Goal: Task Accomplishment & Management: Manage account settings

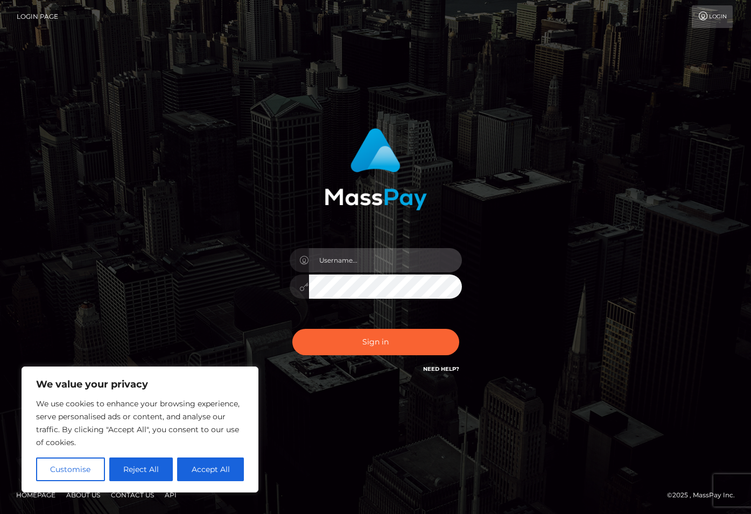
drag, startPoint x: 340, startPoint y: 260, endPoint x: 339, endPoint y: 245, distance: 15.7
click at [341, 261] on input "text" at bounding box center [385, 260] width 153 height 24
type input "WitchyTV"
click at [361, 268] on input "WitchyTV" at bounding box center [385, 260] width 153 height 24
click at [361, 263] on input "WitchyTV" at bounding box center [385, 260] width 153 height 24
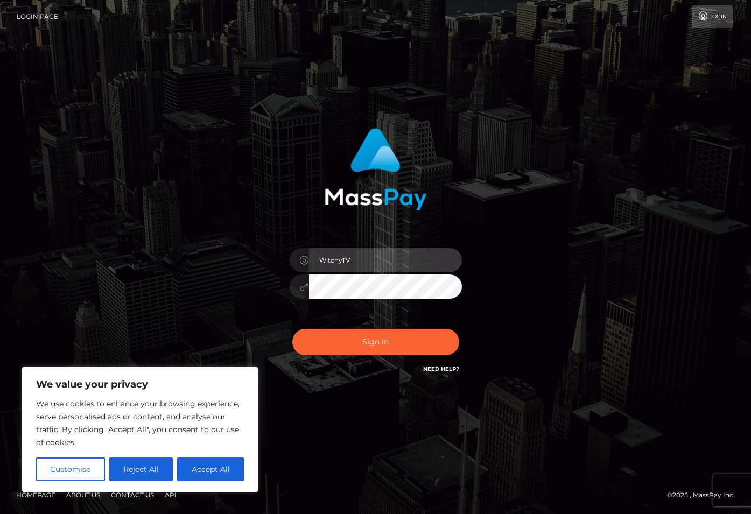
click at [361, 263] on input "WitchyTV" at bounding box center [385, 260] width 153 height 24
click at [435, 365] on h6 "Need Help?" at bounding box center [441, 368] width 36 height 9
click at [454, 369] on link "Need Help?" at bounding box center [441, 369] width 36 height 7
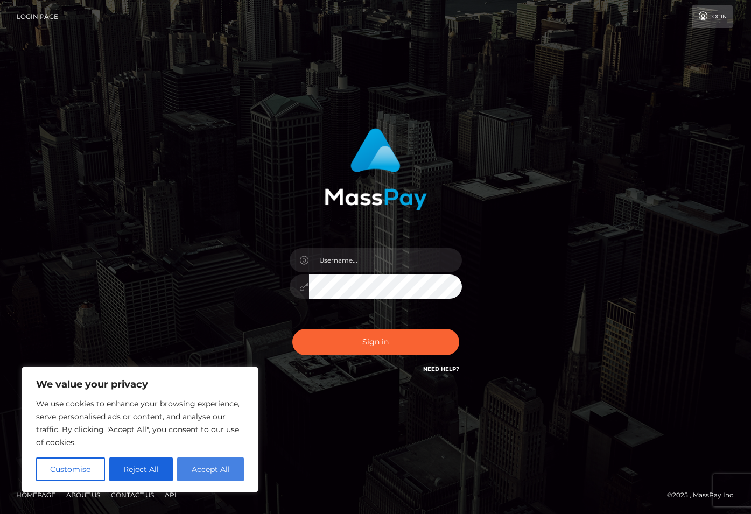
click at [224, 468] on button "Accept All" at bounding box center [210, 470] width 67 height 24
checkbox input "true"
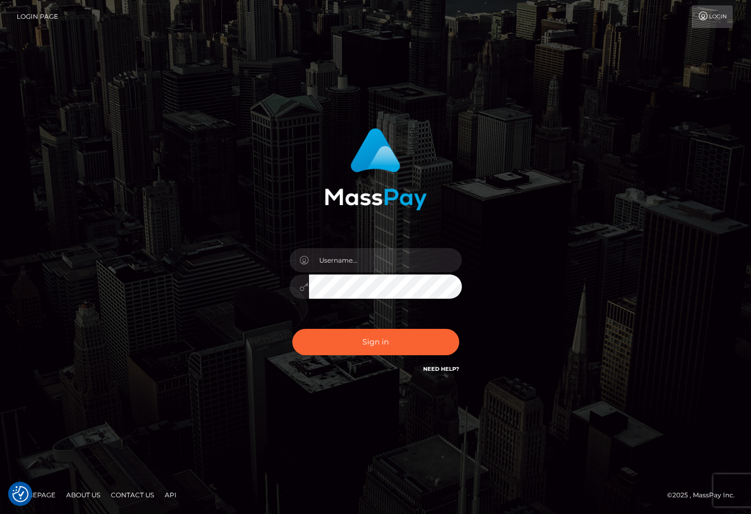
click at [39, 495] on link "Homepage" at bounding box center [36, 495] width 48 height 17
click at [349, 258] on input "text" at bounding box center [385, 260] width 153 height 24
type input "goddessnyxema"
click at [293, 329] on button "Sign in" at bounding box center [376, 342] width 167 height 26
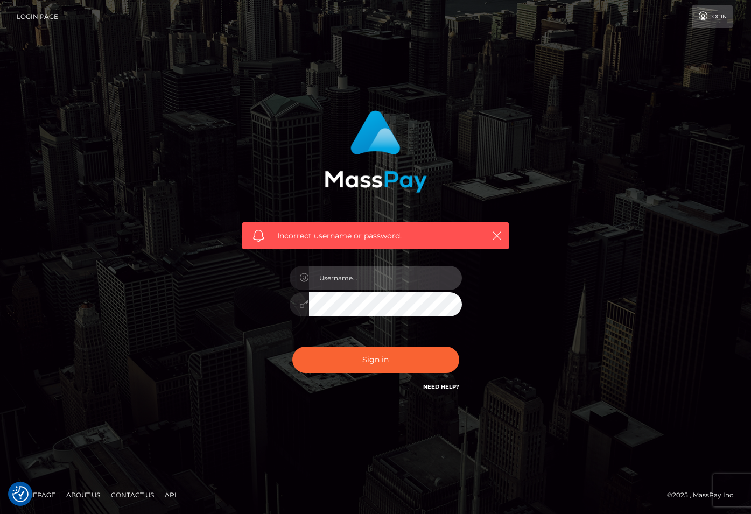
click at [356, 280] on input "text" at bounding box center [385, 278] width 153 height 24
click at [211, 331] on div "Incorrect username or password." at bounding box center [376, 257] width 614 height 310
click at [437, 385] on link "Need Help?" at bounding box center [441, 387] width 36 height 7
click at [37, 14] on link "Login Page" at bounding box center [37, 16] width 41 height 23
